Goal: Contribute content: Contribute content

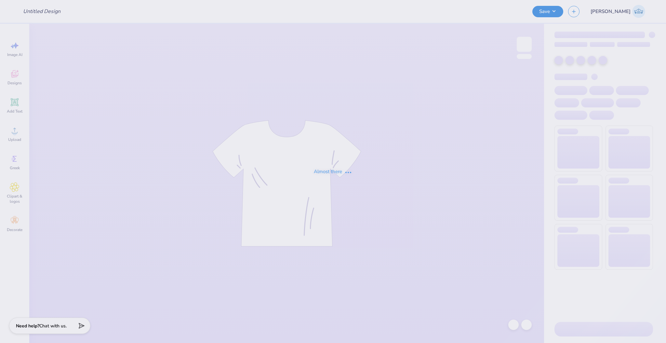
type input "DSig Powderpuff 2025"
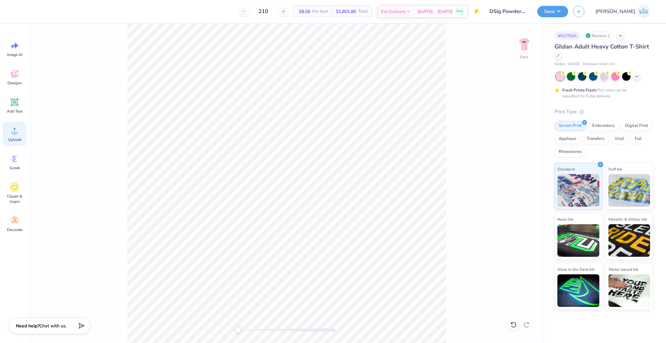
click at [21, 135] on div "Upload" at bounding box center [14, 134] width 23 height 24
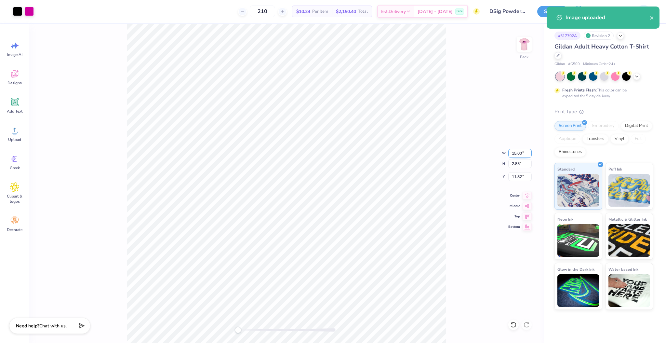
click at [511, 155] on input "15.00" at bounding box center [519, 153] width 23 height 9
type input "12.50"
type input "2.38"
click at [513, 180] on input "12.06" at bounding box center [519, 176] width 23 height 9
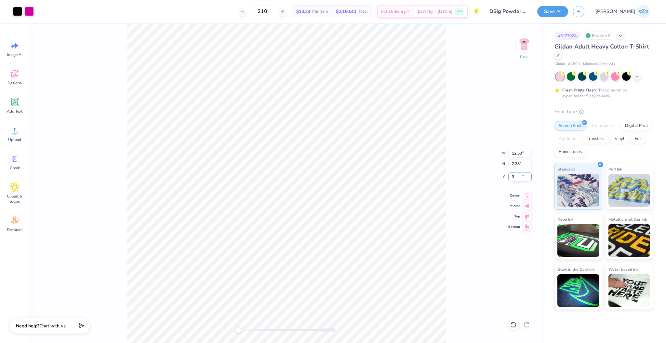
type input "3"
click at [526, 45] on img at bounding box center [524, 44] width 26 height 26
click at [22, 135] on div "Upload" at bounding box center [14, 134] width 23 height 24
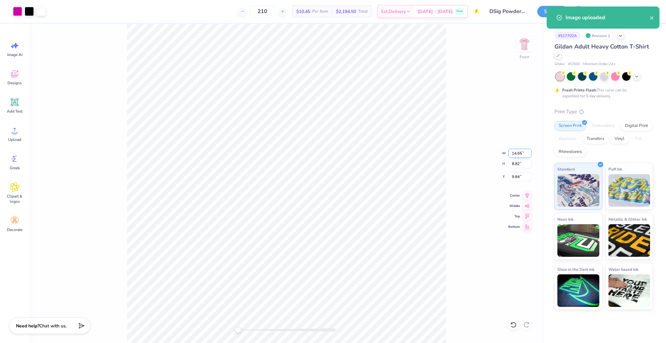
click at [518, 153] on input "14.65" at bounding box center [519, 153] width 23 height 9
type input "11.50"
type input "6.93"
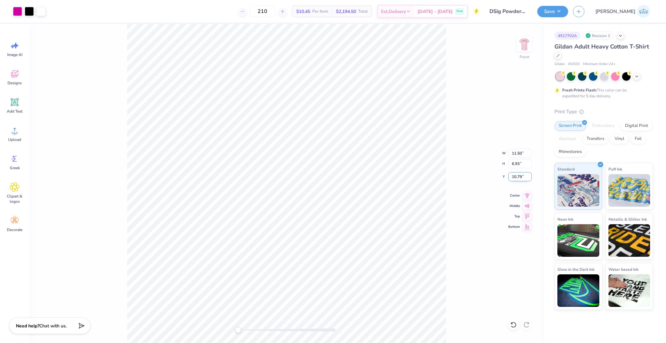
click at [521, 174] on input "10.79" at bounding box center [519, 176] width 23 height 9
type input "3"
click at [451, 122] on div "Front W 11.50 11.50 " H 6.93 6.93 " Y 3 3 " Center Middle Top Bottom" at bounding box center [286, 183] width 515 height 319
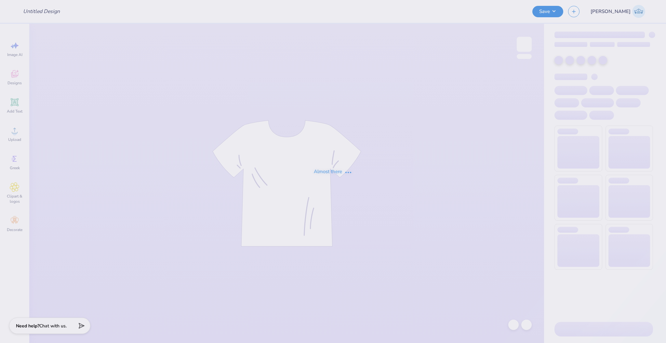
type input "DSig Powderpuff 2025"
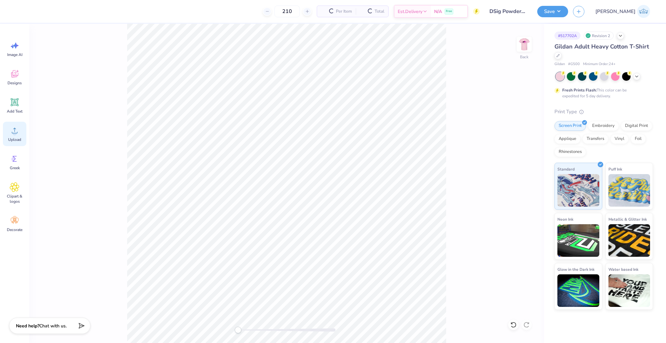
click at [21, 133] on div "Upload" at bounding box center [14, 134] width 23 height 24
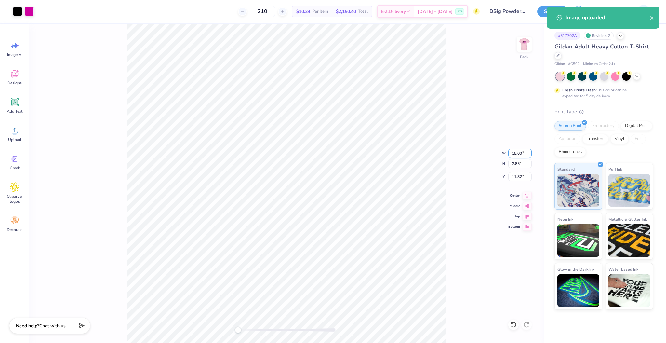
click at [517, 155] on input "15.00" at bounding box center [519, 153] width 23 height 9
type input "12.50"
type input "2.38"
click at [517, 177] on input "12.06" at bounding box center [519, 176] width 23 height 9
type input "3"
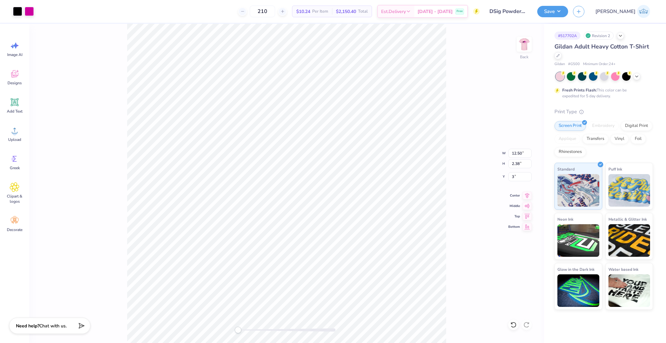
click at [451, 153] on div "Back W 12.50 12.50 " H 2.38 2.38 " Y 3 3 " Center Middle Top Bottom" at bounding box center [286, 183] width 515 height 319
click at [520, 46] on img at bounding box center [524, 44] width 26 height 26
click at [21, 132] on div "Upload" at bounding box center [14, 134] width 23 height 24
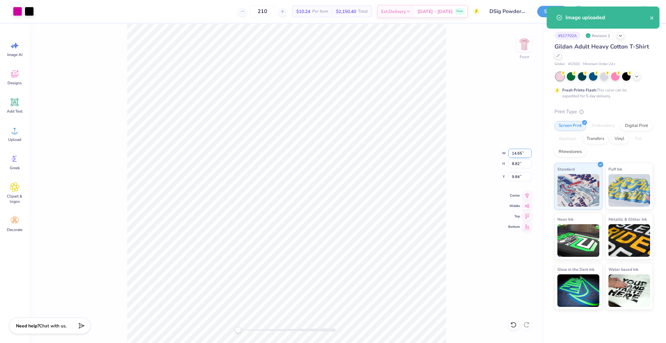
click at [520, 152] on input "14.65" at bounding box center [519, 153] width 23 height 9
type input "12.50"
type input "7.53"
type input "10.49"
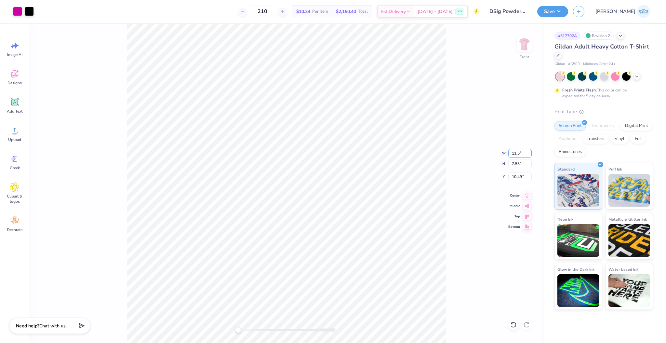
type input "11.50"
type input "6.93"
click at [512, 175] on input "10.79" at bounding box center [519, 176] width 23 height 9
type input "3"
click at [568, 13] on button "Save" at bounding box center [552, 10] width 31 height 11
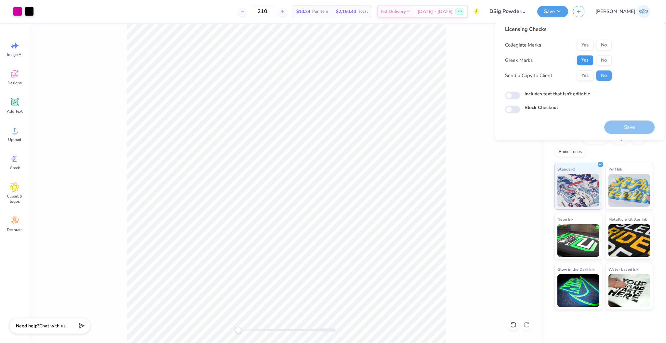
click at [583, 58] on button "Yes" at bounding box center [585, 60] width 17 height 10
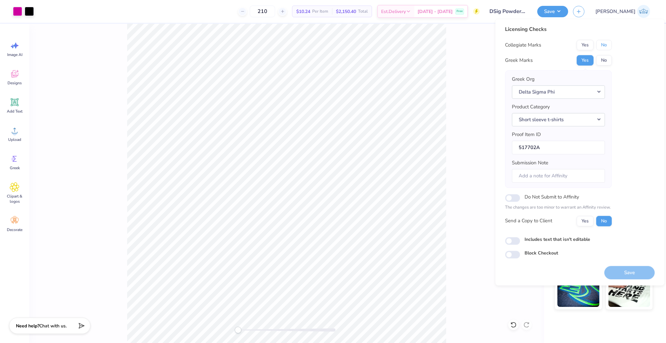
click at [604, 46] on button "No" at bounding box center [604, 45] width 16 height 10
drag, startPoint x: 589, startPoint y: 219, endPoint x: 513, endPoint y: 251, distance: 83.1
click at [589, 219] on button "Yes" at bounding box center [585, 221] width 17 height 10
click at [508, 243] on input "Includes text that isn't editable" at bounding box center [512, 241] width 15 height 8
checkbox input "true"
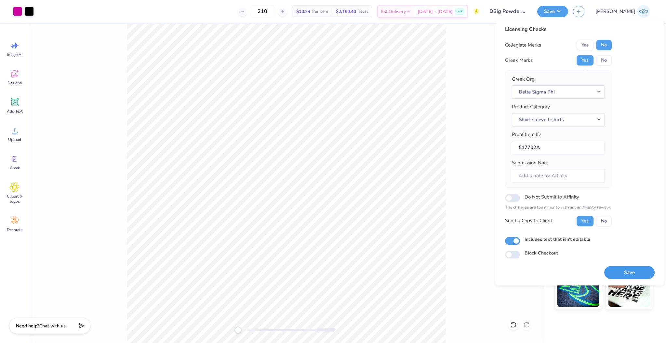
click at [619, 273] on button "Save" at bounding box center [629, 272] width 50 height 13
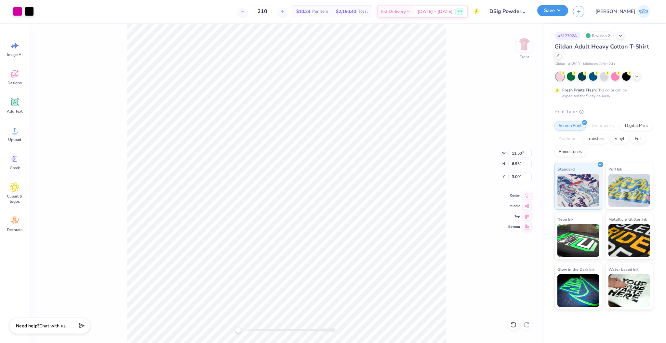
click at [568, 12] on button "Save" at bounding box center [552, 10] width 31 height 11
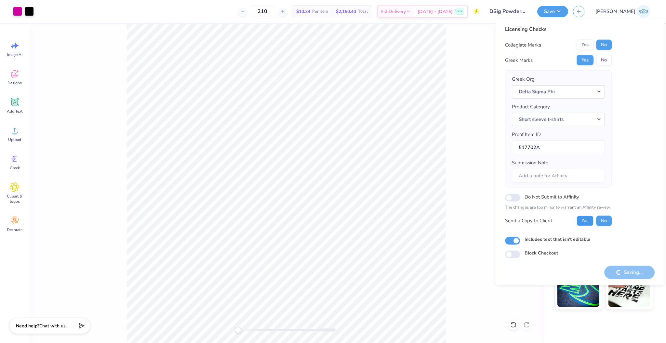
click at [585, 218] on button "Yes" at bounding box center [585, 220] width 17 height 10
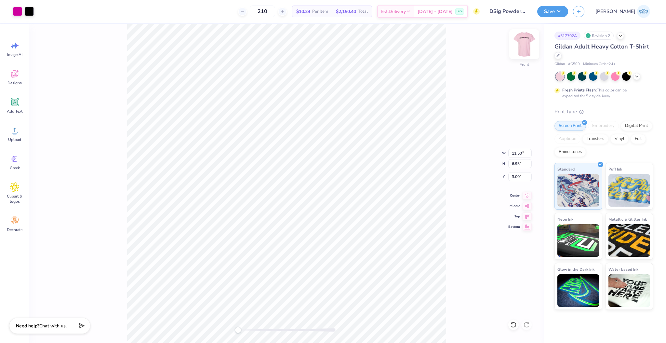
click at [519, 38] on img at bounding box center [524, 44] width 26 height 26
type input "11.69"
type input "7.04"
type input "1.21"
click at [523, 43] on img at bounding box center [524, 44] width 26 height 26
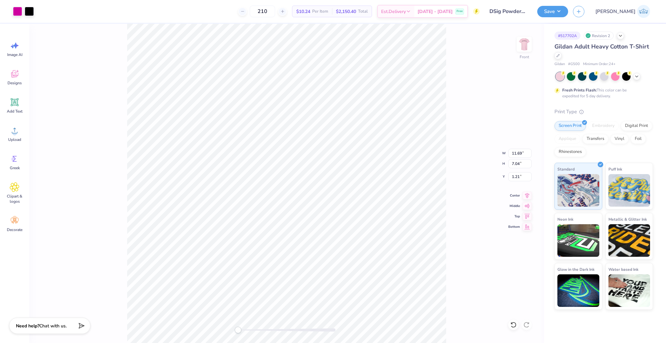
type input "11.50"
type input "6.93"
type input "3.00"
